Goal: Information Seeking & Learning: Learn about a topic

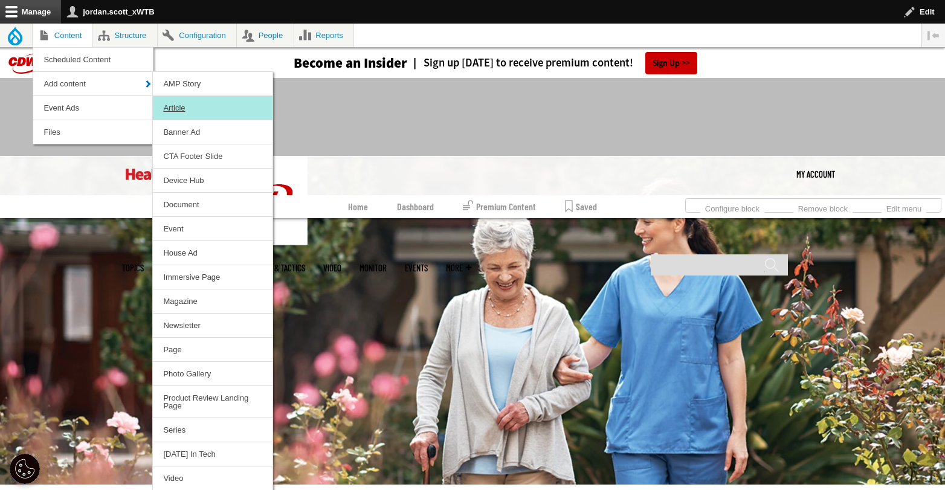
click at [193, 108] on link "Article" at bounding box center [213, 108] width 120 height 24
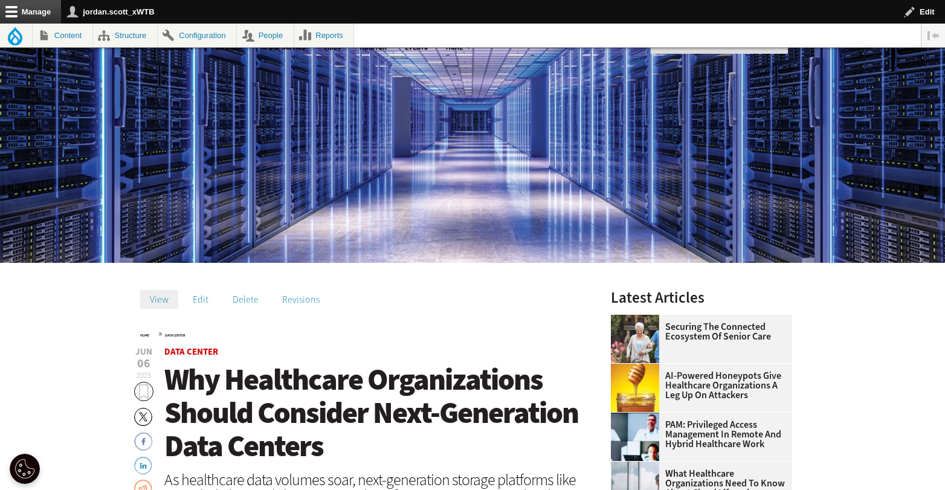
scroll to position [409, 0]
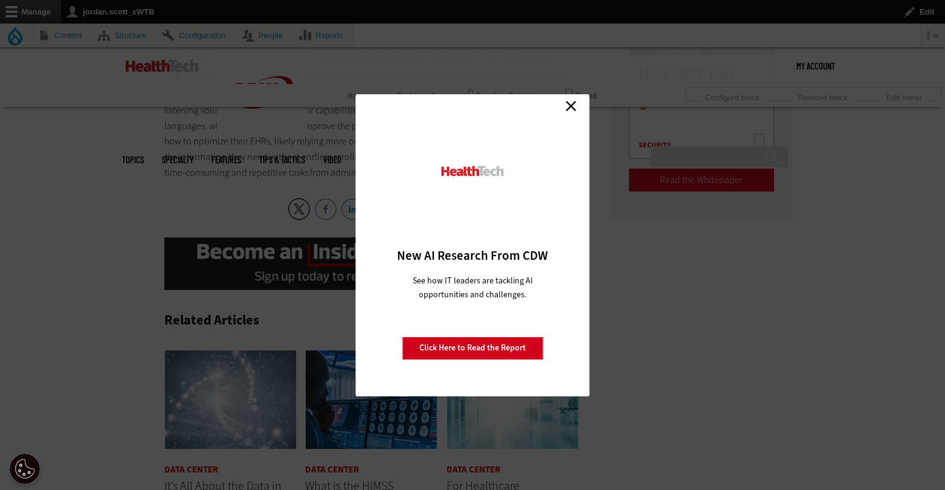
scroll to position [1889, 0]
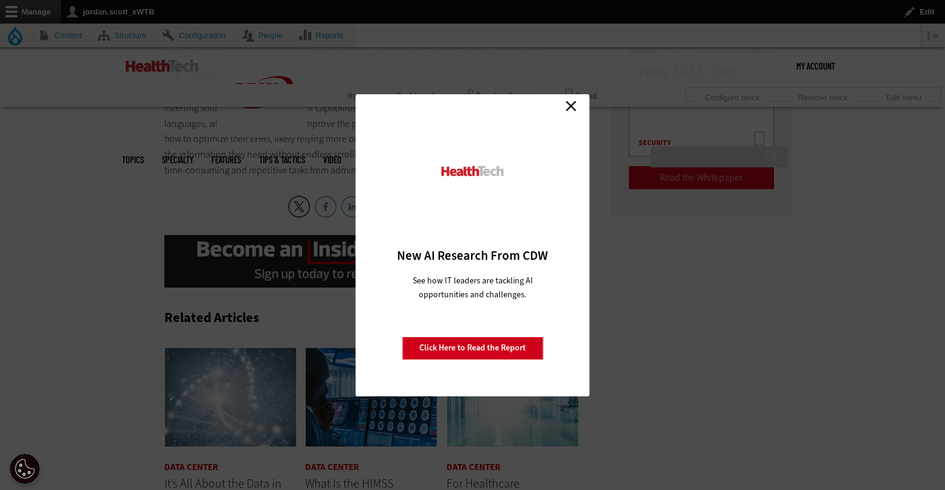
click at [572, 106] on link "Close" at bounding box center [571, 106] width 18 height 18
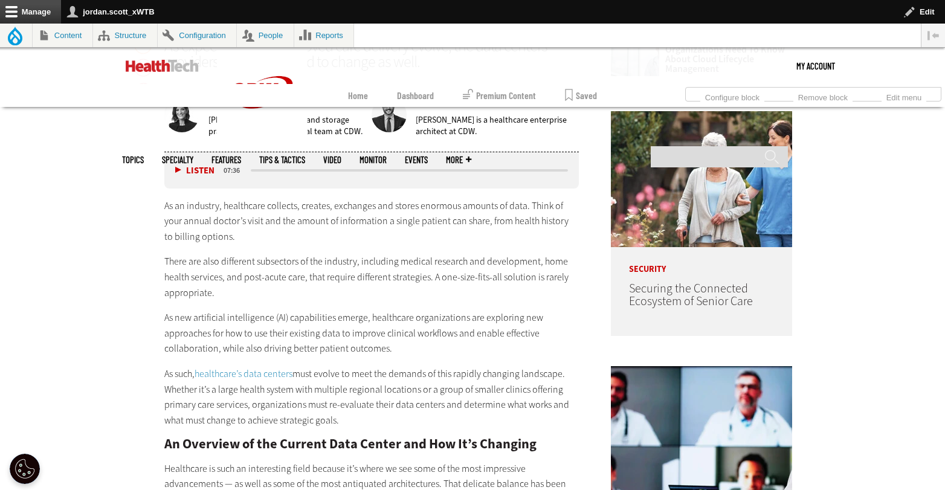
scroll to position [0, 0]
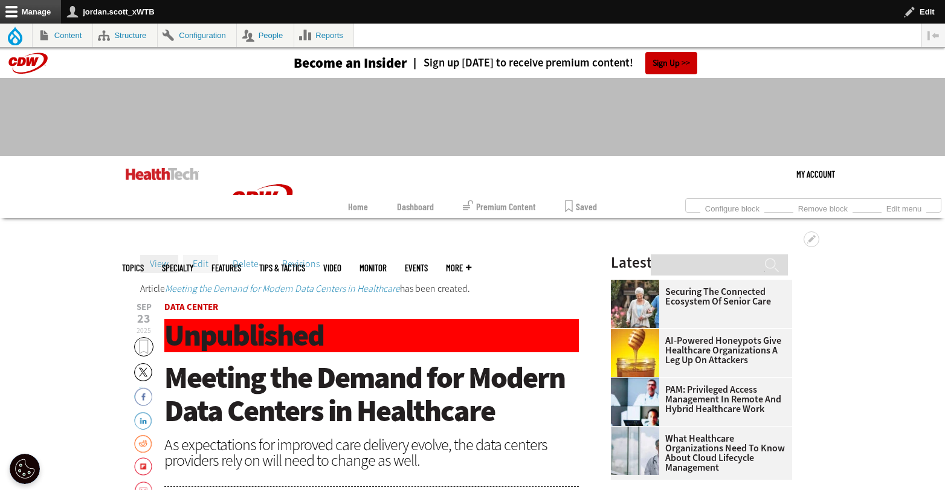
click at [198, 256] on link "Edit" at bounding box center [200, 264] width 35 height 18
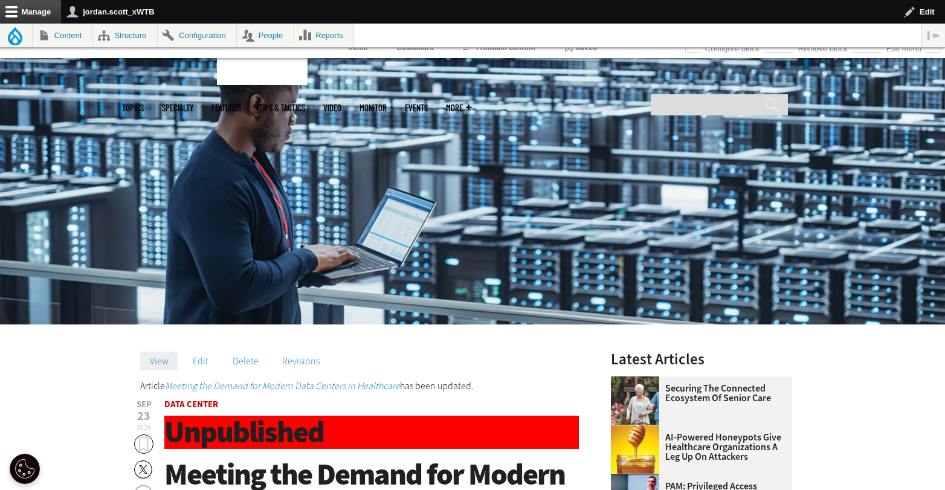
scroll to position [163, 0]
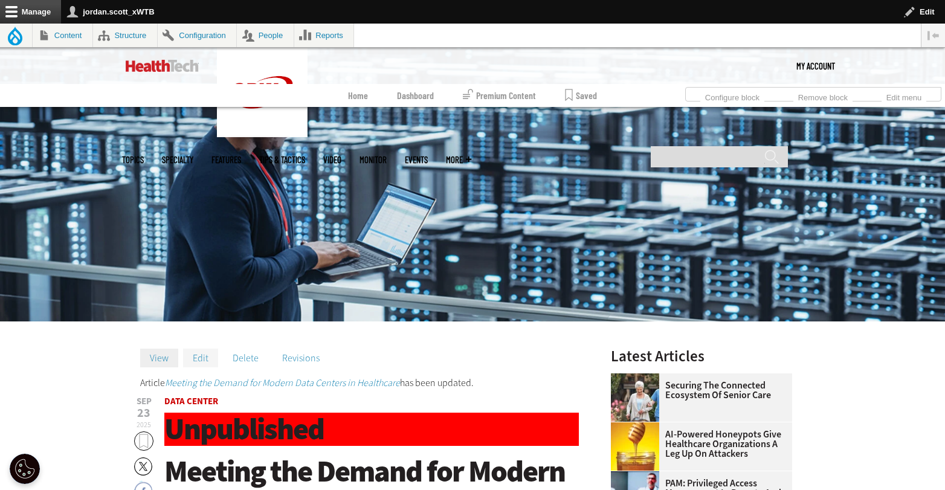
click at [206, 354] on link "Edit" at bounding box center [200, 358] width 35 height 18
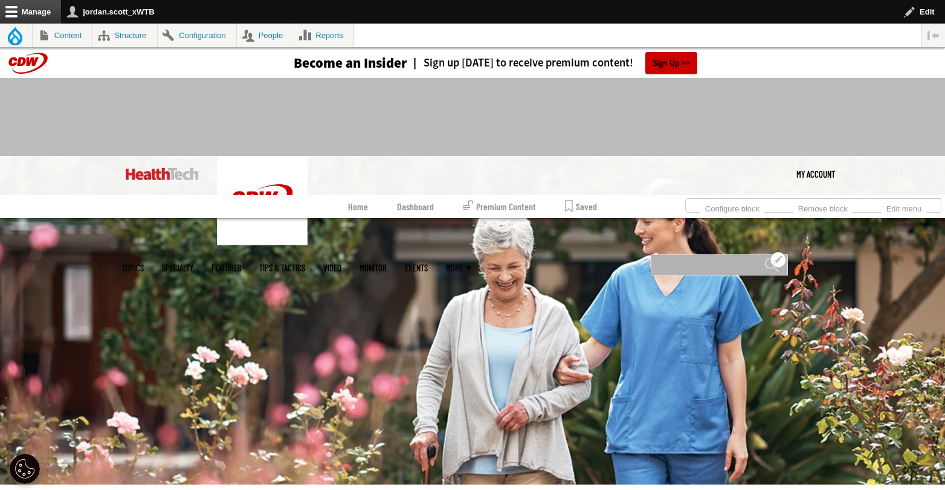
click at [699, 255] on input "Search" at bounding box center [719, 265] width 137 height 21
type input "***"
click at [765, 258] on input "******" at bounding box center [772, 270] width 15 height 24
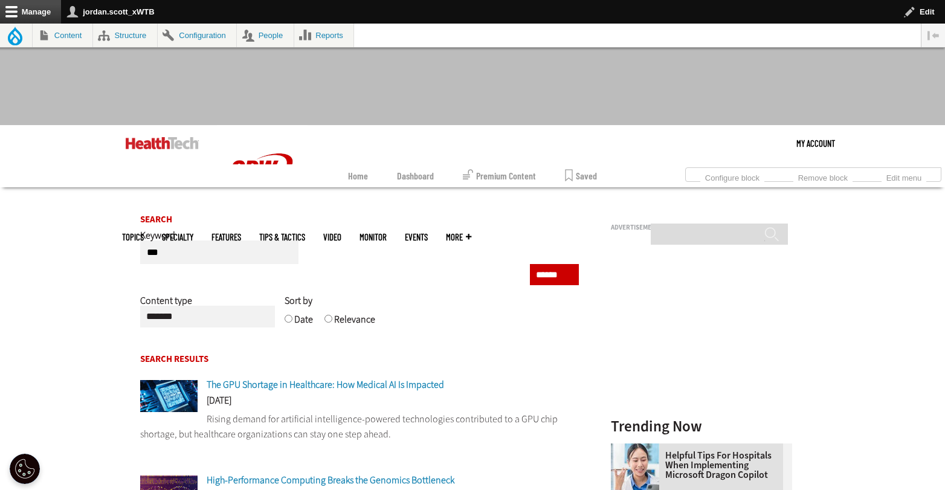
scroll to position [98, 0]
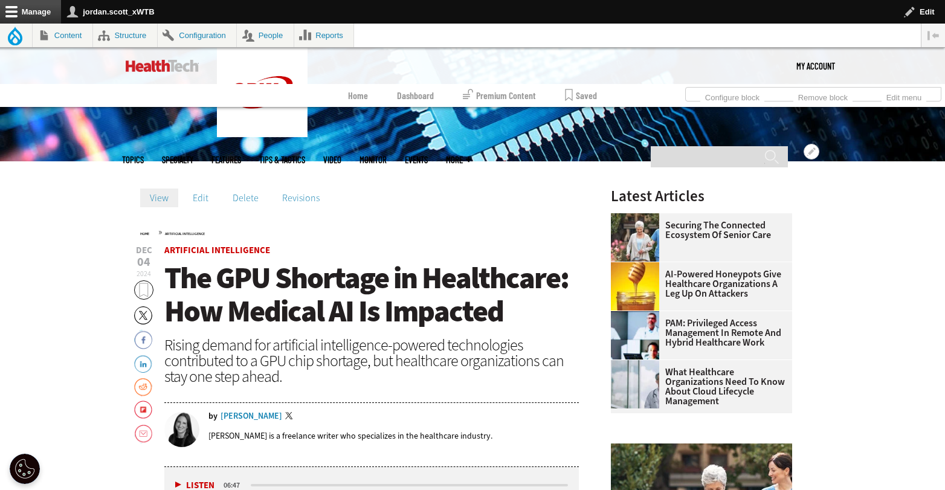
scroll to position [329, 0]
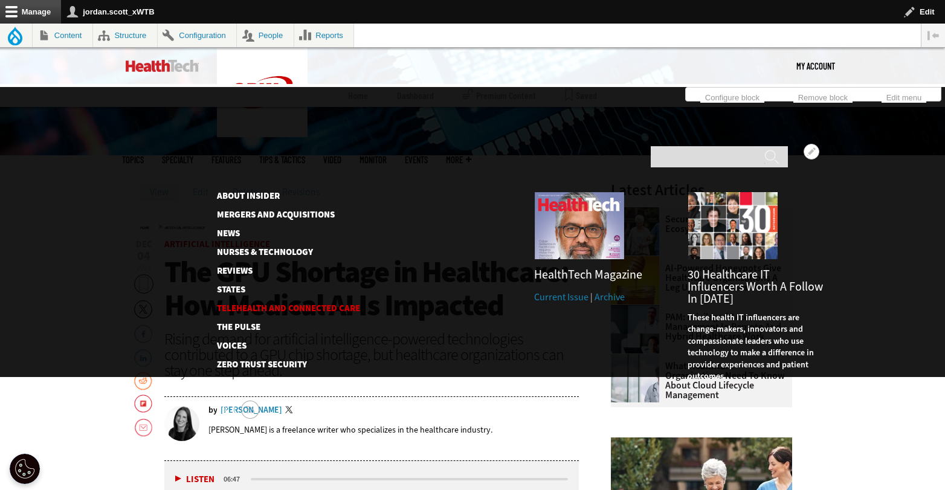
click at [283, 304] on link "Telehealth and Connected Care" at bounding box center [279, 308] width 124 height 9
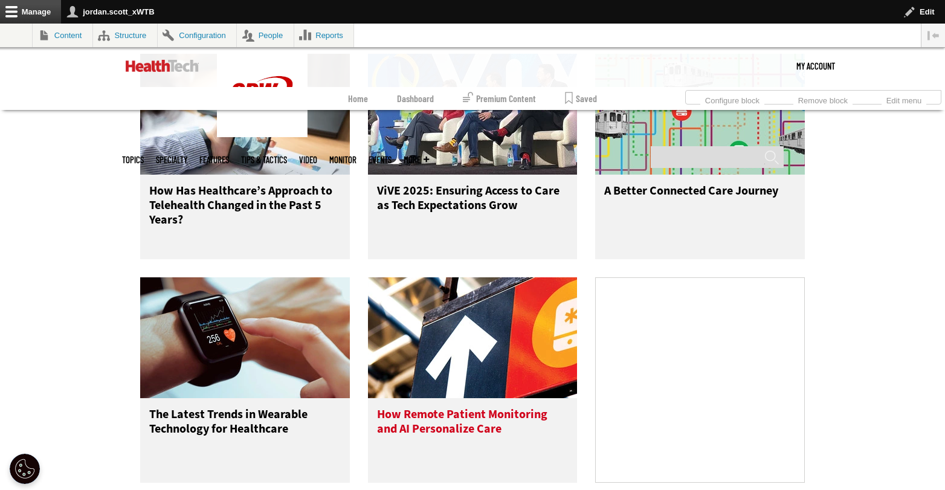
scroll to position [698, 0]
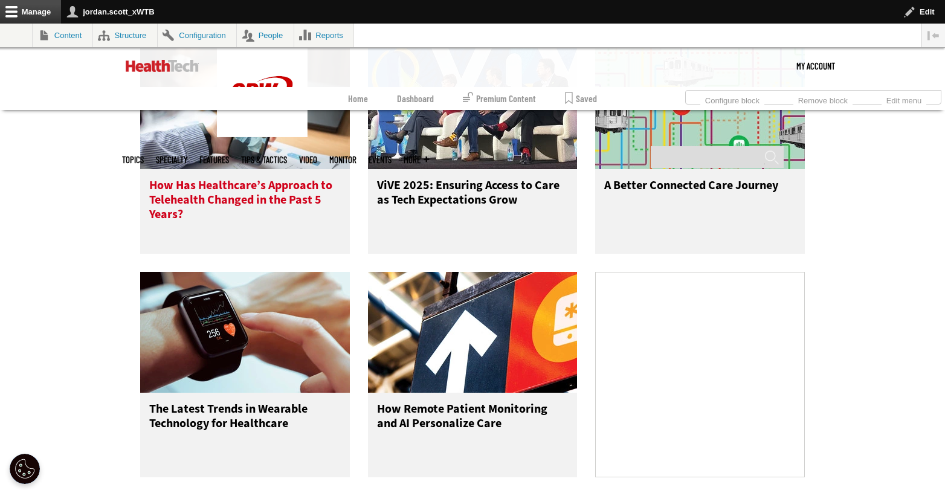
click at [238, 200] on h3 "How Has Healthcare’s Approach to Telehealth Changed in the Past 5 Years?" at bounding box center [245, 202] width 192 height 48
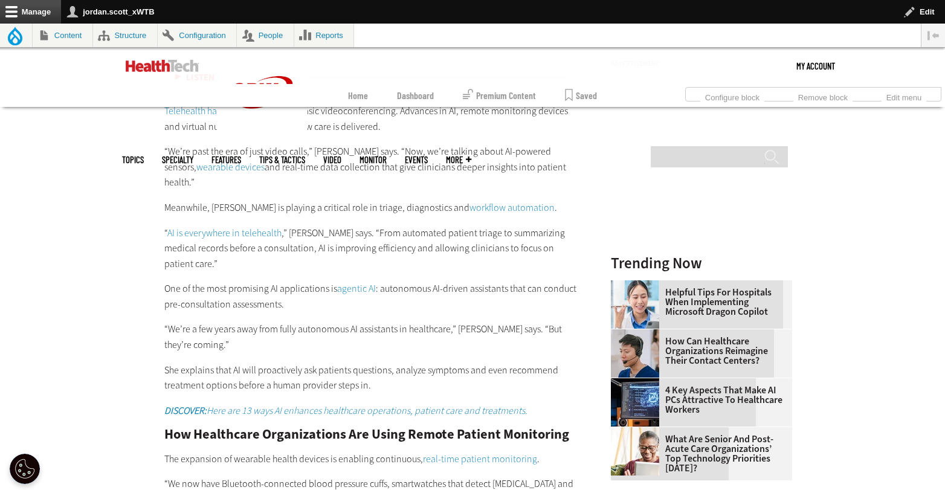
scroll to position [1409, 0]
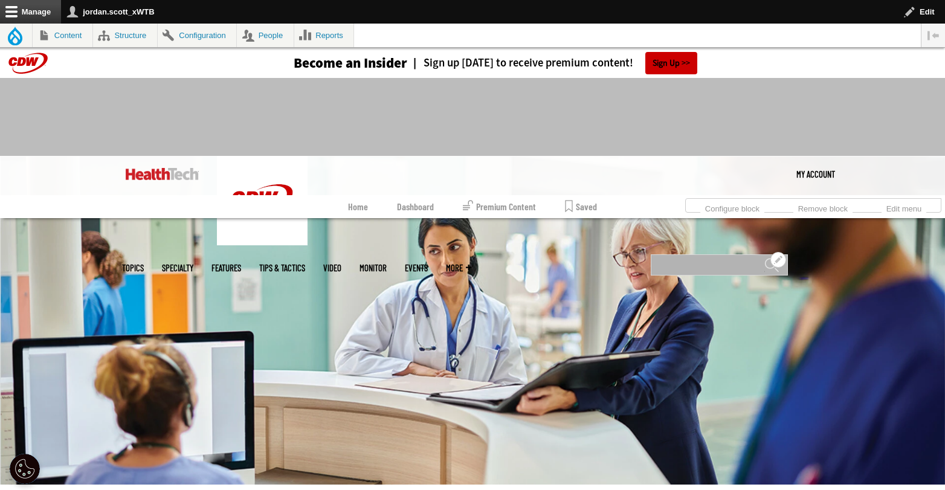
click at [718, 255] on input "Search" at bounding box center [719, 265] width 137 height 21
type input "***"
click at [765, 258] on input "******" at bounding box center [772, 270] width 15 height 24
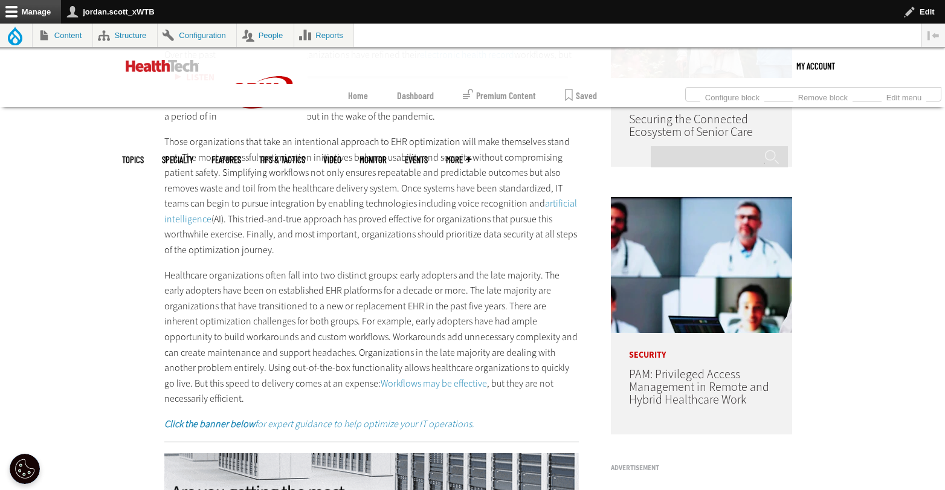
scroll to position [1100, 0]
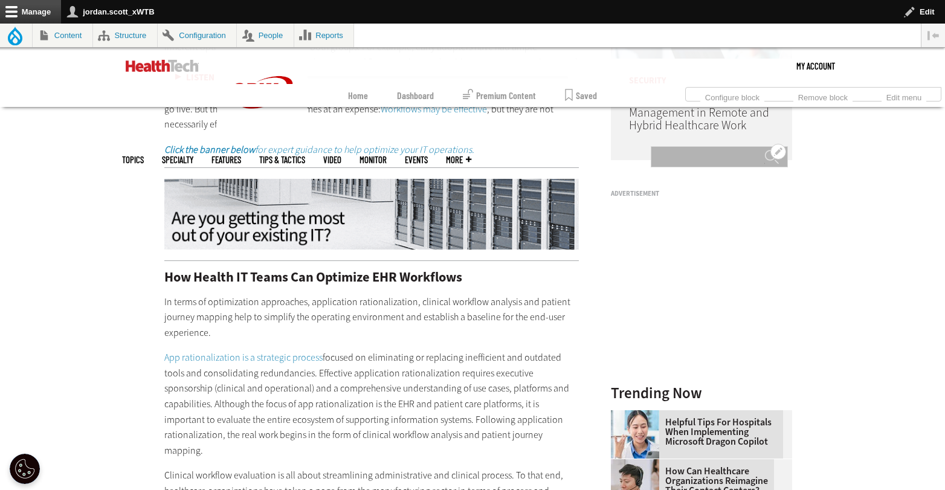
click at [678, 146] on input "Search" at bounding box center [719, 156] width 137 height 21
type input "****"
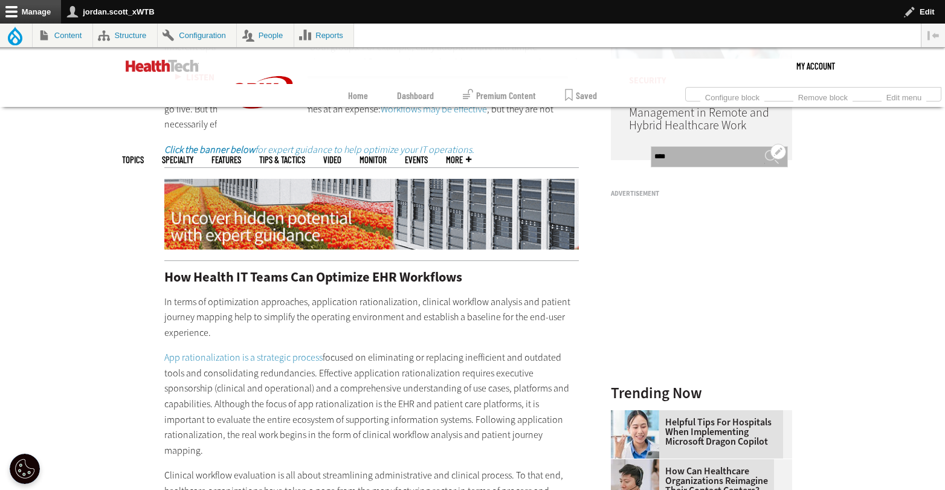
click at [765, 149] on input "******" at bounding box center [772, 161] width 15 height 24
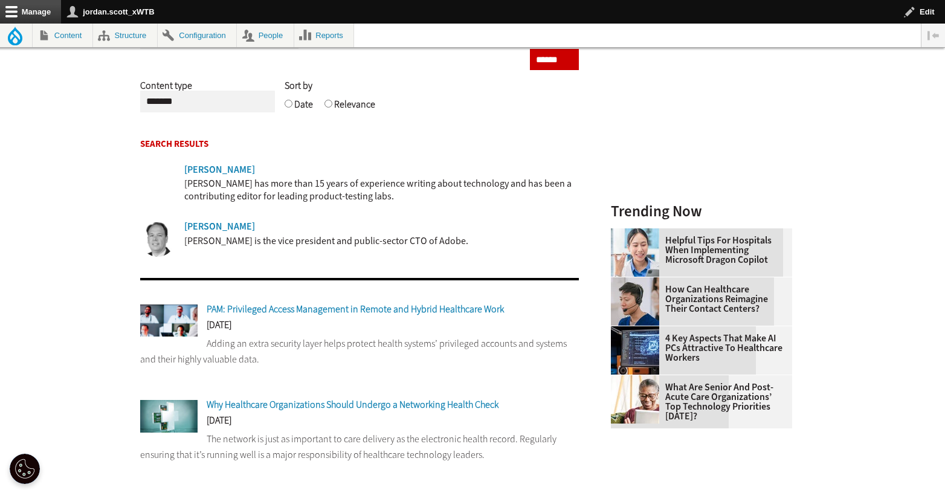
scroll to position [401, 0]
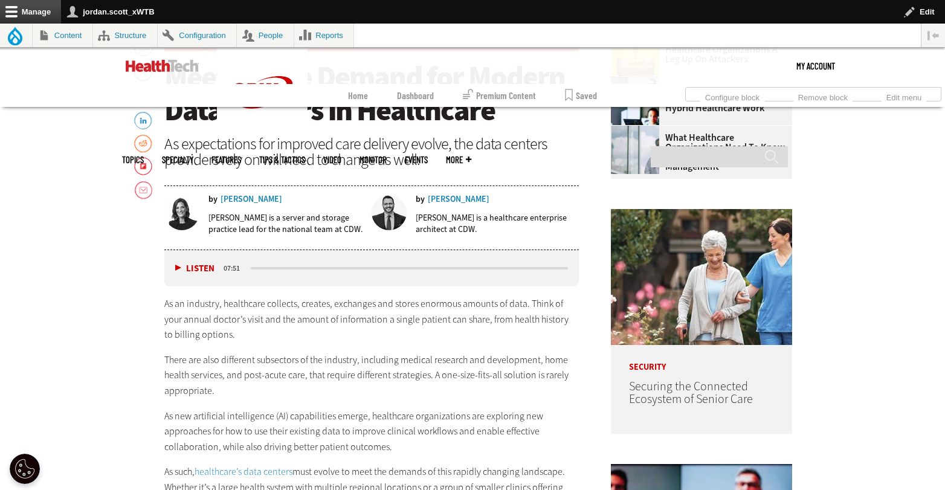
scroll to position [209, 0]
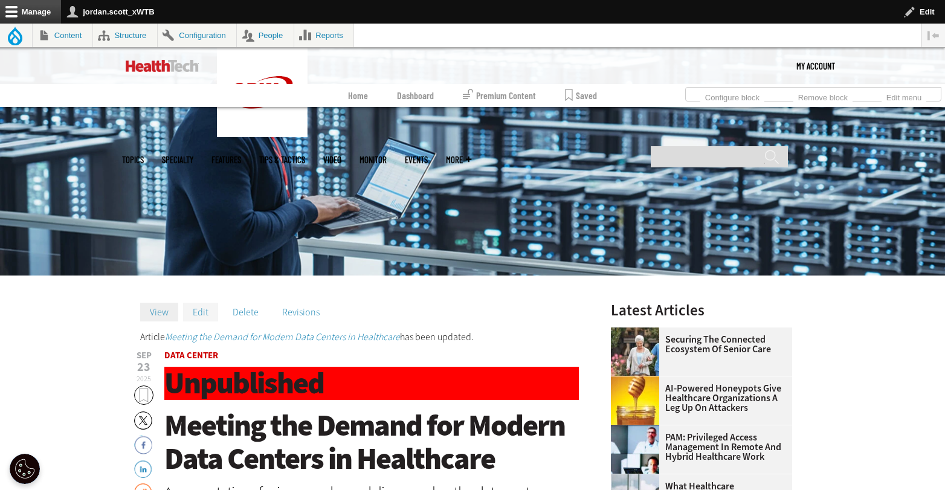
click at [194, 306] on link "Edit" at bounding box center [200, 312] width 35 height 18
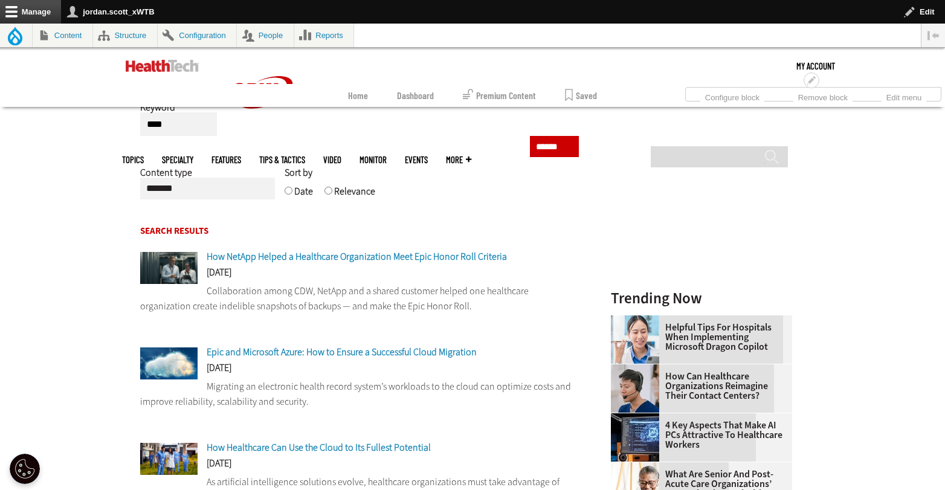
scroll to position [180, 0]
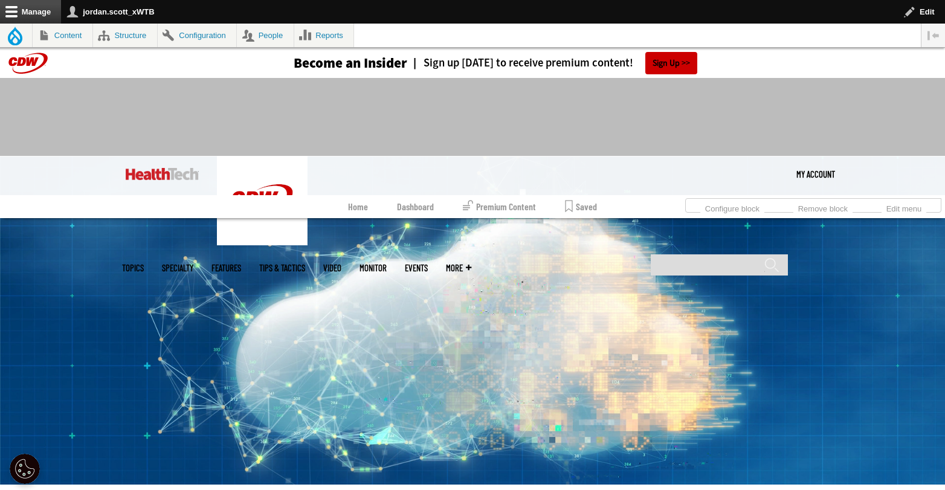
click at [159, 174] on img at bounding box center [162, 174] width 73 height 12
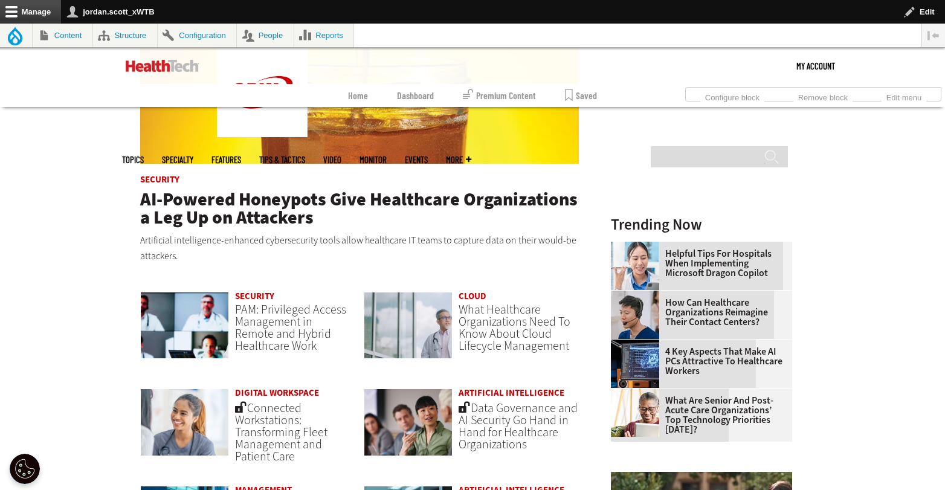
scroll to position [742, 0]
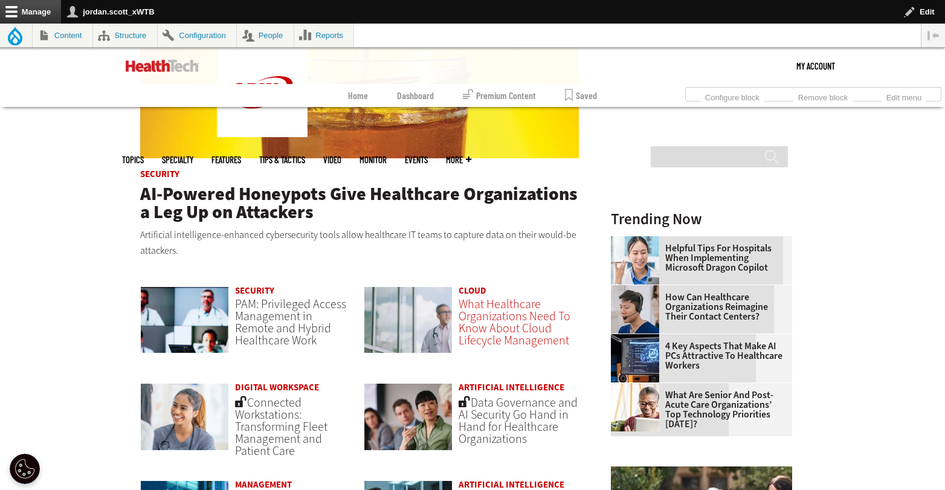
click at [530, 327] on span "What Healthcare Organizations Need To Know About Cloud Lifecycle Management" at bounding box center [515, 322] width 112 height 53
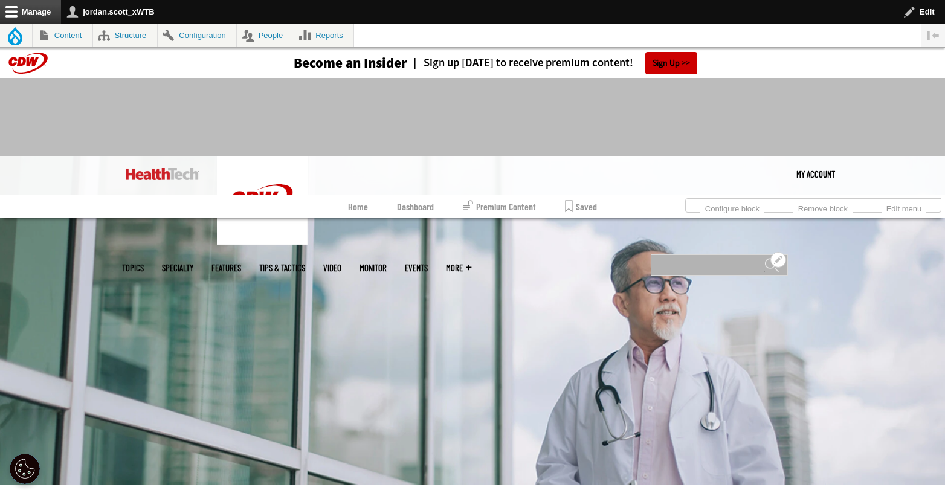
click at [678, 255] on input "Search" at bounding box center [719, 265] width 137 height 21
type input "**********"
click at [765, 258] on input "******" at bounding box center [772, 270] width 15 height 24
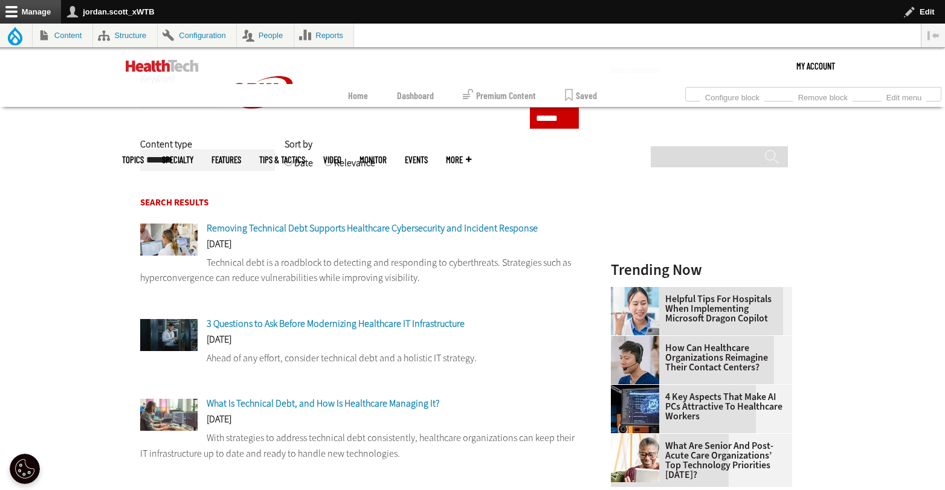
scroll to position [188, 0]
click at [403, 404] on span "What Is Technical Debt, and How Is Healthcare Managing It?" at bounding box center [323, 403] width 233 height 13
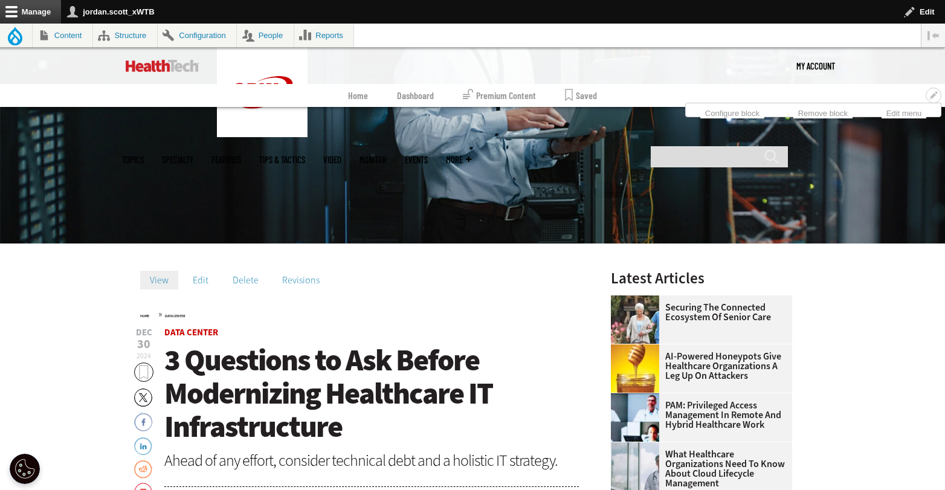
scroll to position [365, 0]
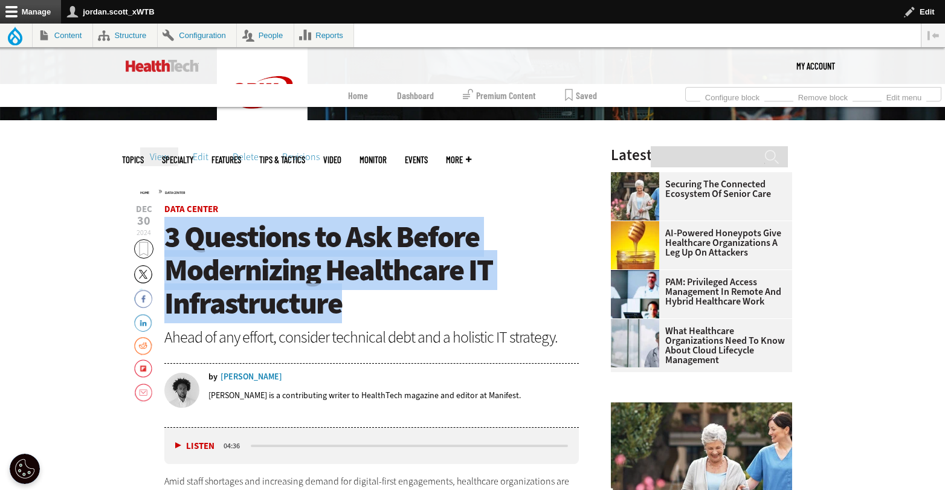
drag, startPoint x: 254, startPoint y: 275, endPoint x: 169, endPoint y: 240, distance: 92.2
click at [169, 240] on h1 "3 Questions to Ask Before Modernizing Healthcare IT Infrastructure" at bounding box center [371, 271] width 415 height 100
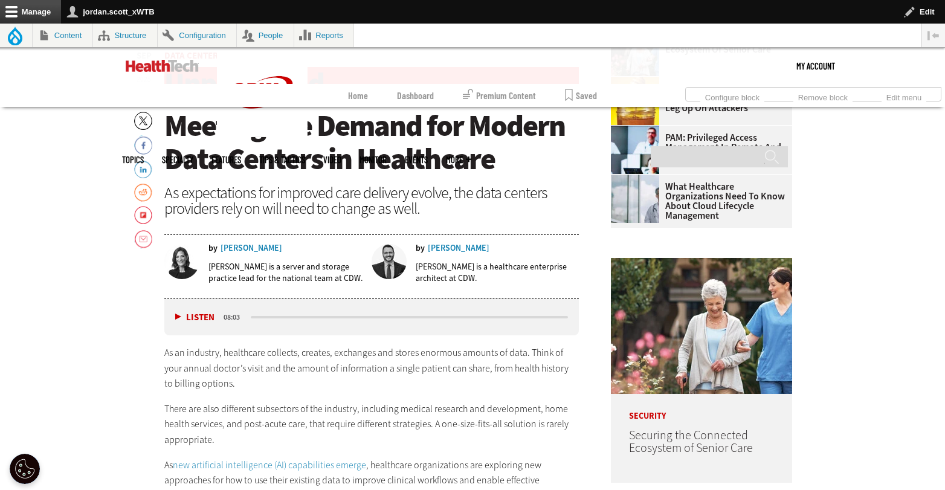
scroll to position [361, 0]
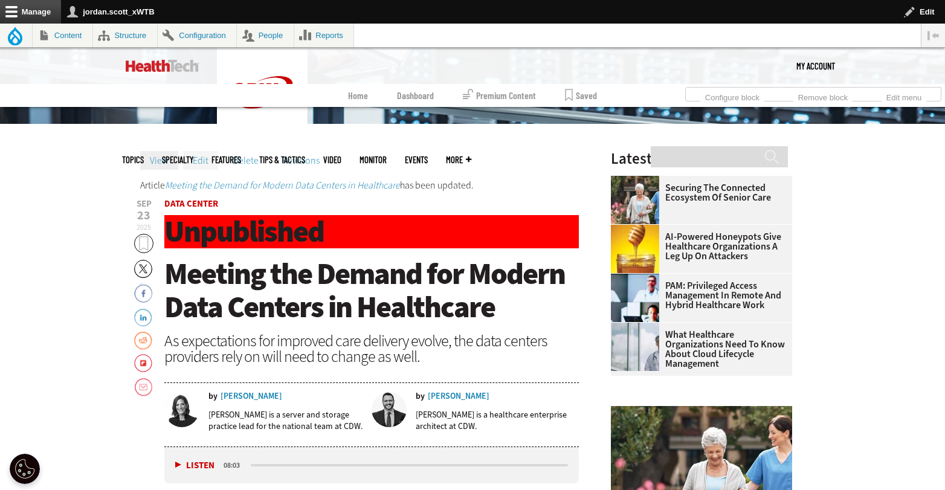
click at [199, 161] on link "Edit" at bounding box center [200, 160] width 35 height 18
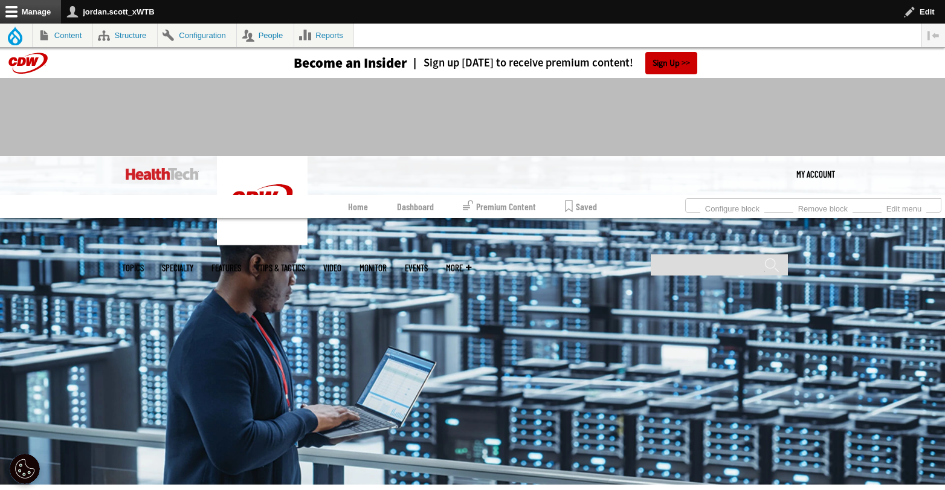
scroll to position [244, 0]
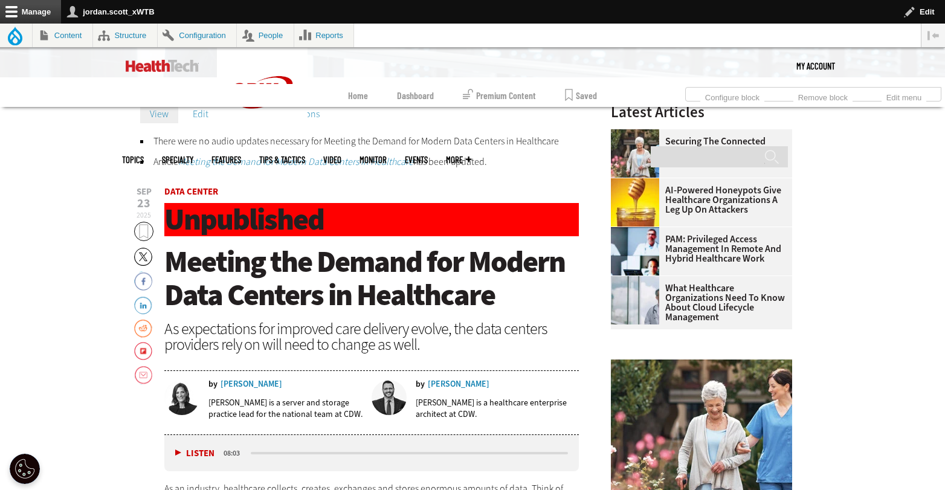
scroll to position [317, 0]
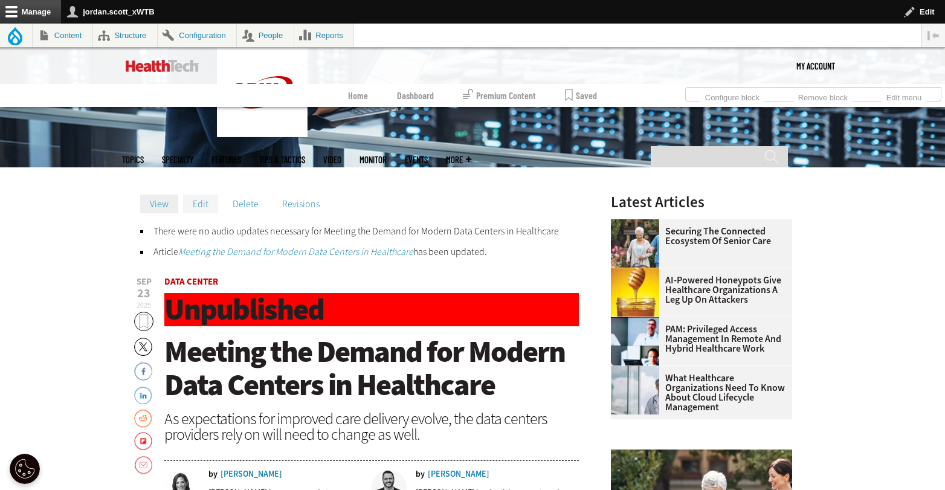
click at [207, 201] on link "Edit" at bounding box center [200, 204] width 35 height 18
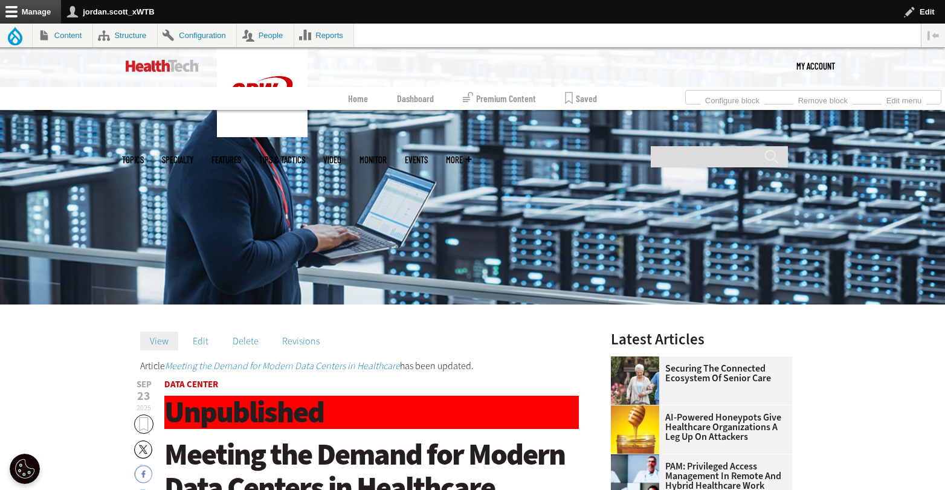
scroll to position [195, 0]
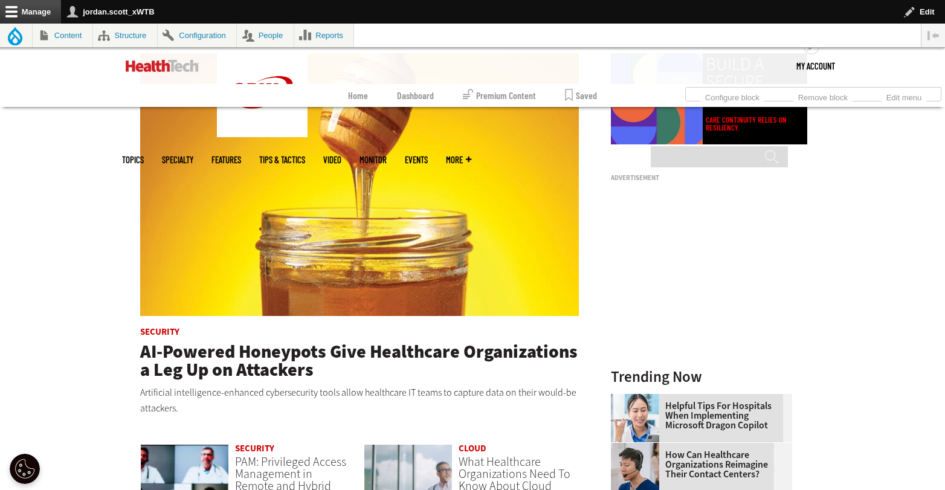
scroll to position [800, 0]
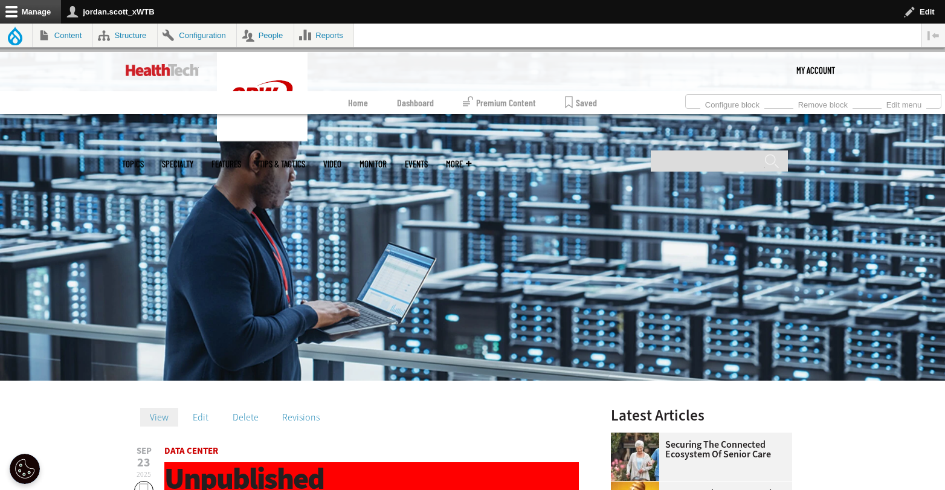
scroll to position [250, 0]
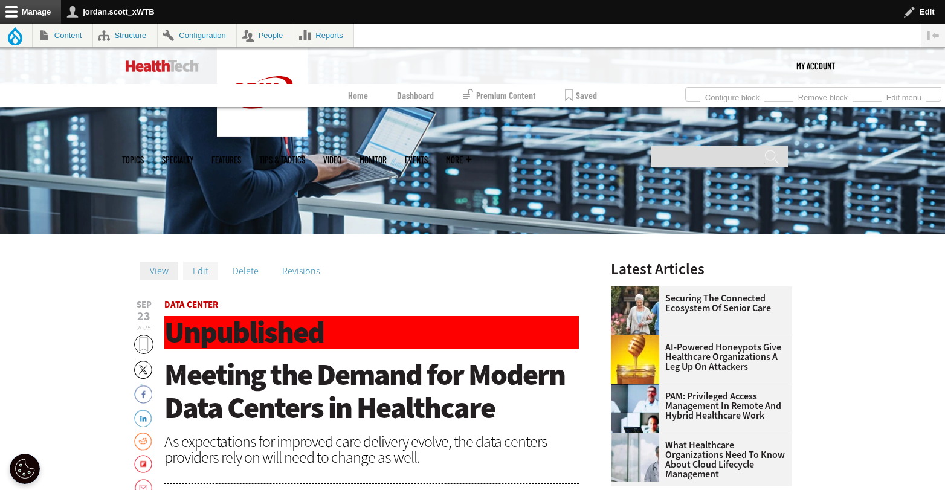
click at [209, 268] on link "Edit" at bounding box center [200, 271] width 35 height 18
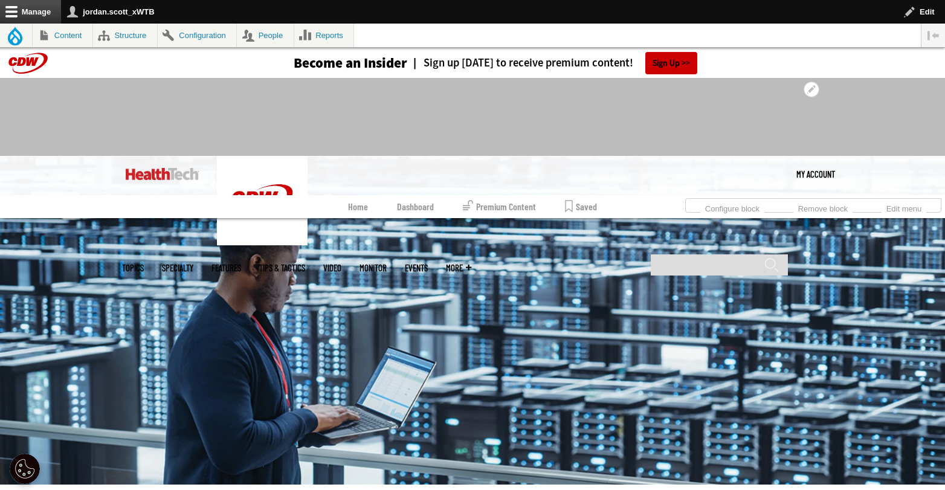
scroll to position [226, 0]
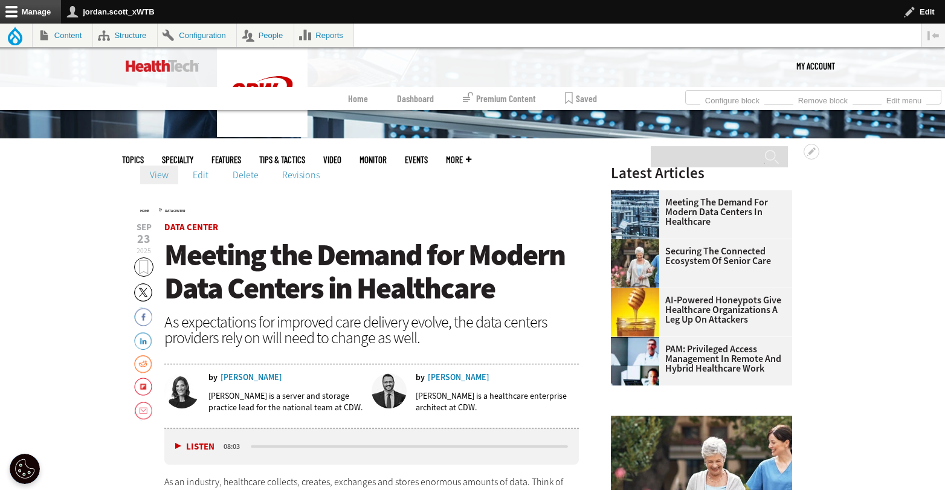
scroll to position [357, 0]
